Goal: Use online tool/utility: Use online tool/utility

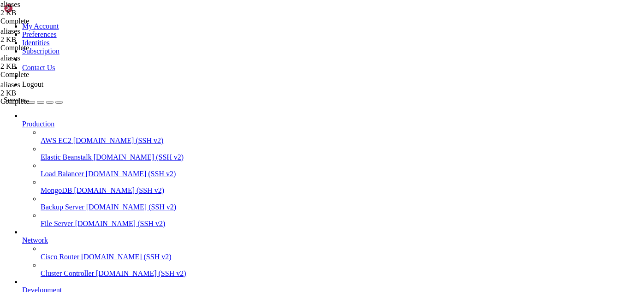
scroll to position [44861, 0]
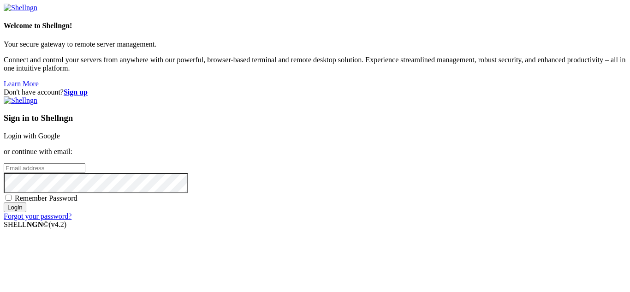
click at [60, 132] on link "Login with Google" at bounding box center [32, 136] width 56 height 8
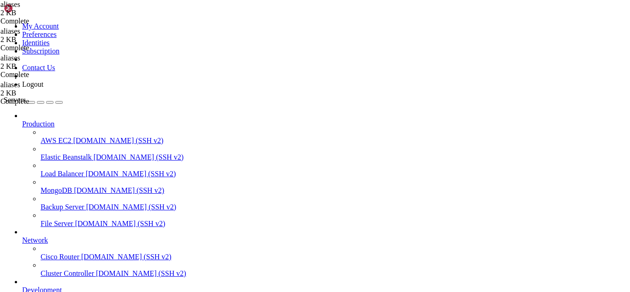
scroll to position [60334, 0]
drag, startPoint x: 112, startPoint y: 797, endPoint x: 101, endPoint y: 793, distance: 11.5
drag, startPoint x: 176, startPoint y: 769, endPoint x: 6, endPoint y: 738, distance: 172.0
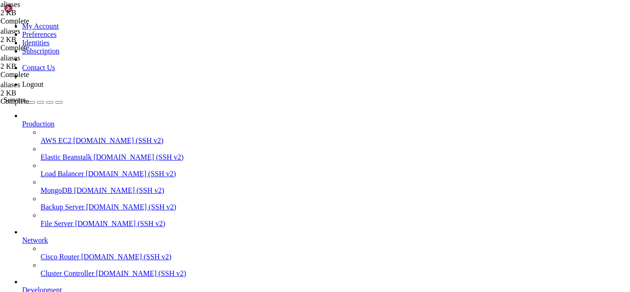
drag, startPoint x: 6, startPoint y: 738, endPoint x: 120, endPoint y: 757, distance: 115.1
drag, startPoint x: 174, startPoint y: 764, endPoint x: 8, endPoint y: 737, distance: 167.8
copy div "[root@hosting ~]# nslookup -q=mx [DOMAIN_NAME] Server: [TECHNICAL_ID] Address: …"
